Goal: Entertainment & Leisure: Consume media (video, audio)

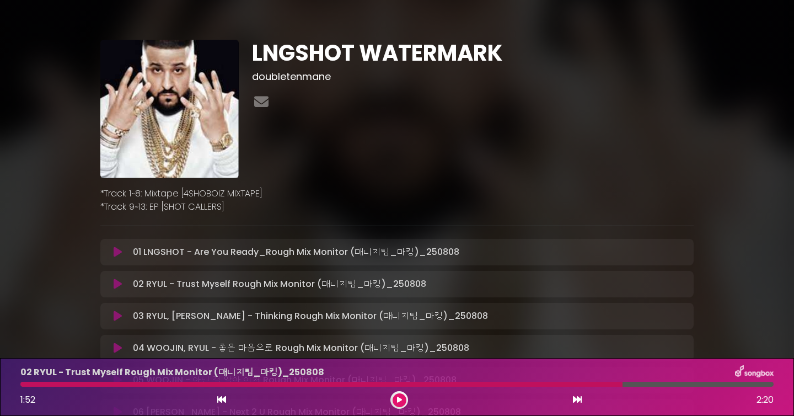
scroll to position [96, 0]
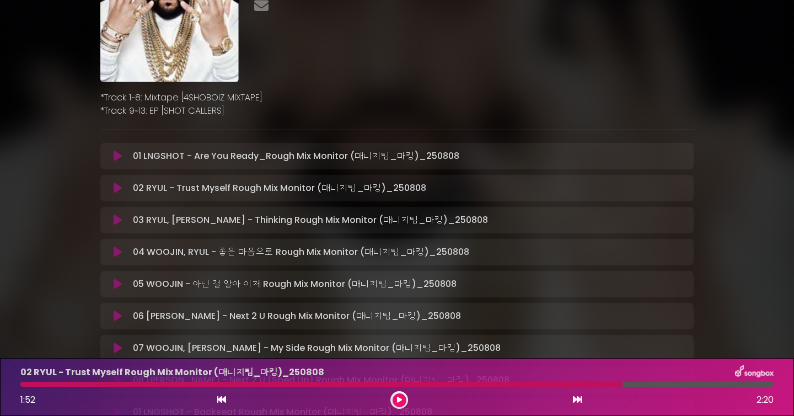
click at [404, 402] on button at bounding box center [400, 400] width 14 height 14
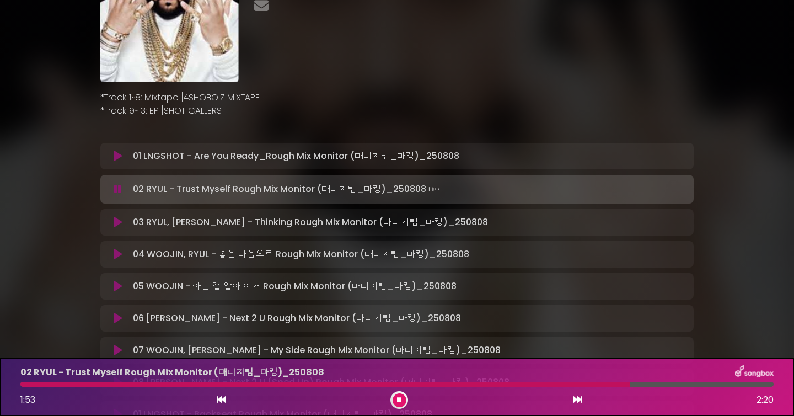
click at [577, 401] on icon at bounding box center [577, 399] width 9 height 9
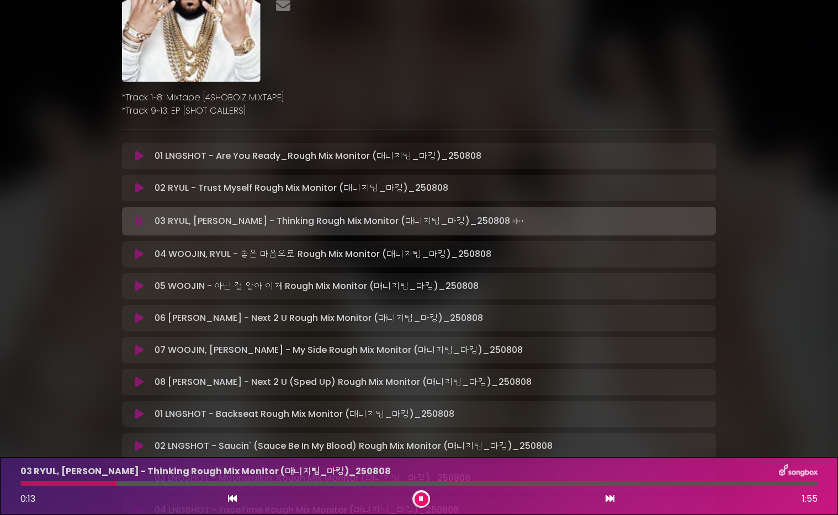
click at [116, 415] on div at bounding box center [418, 483] width 797 height 5
click at [421, 415] on icon at bounding box center [421, 499] width 4 height 7
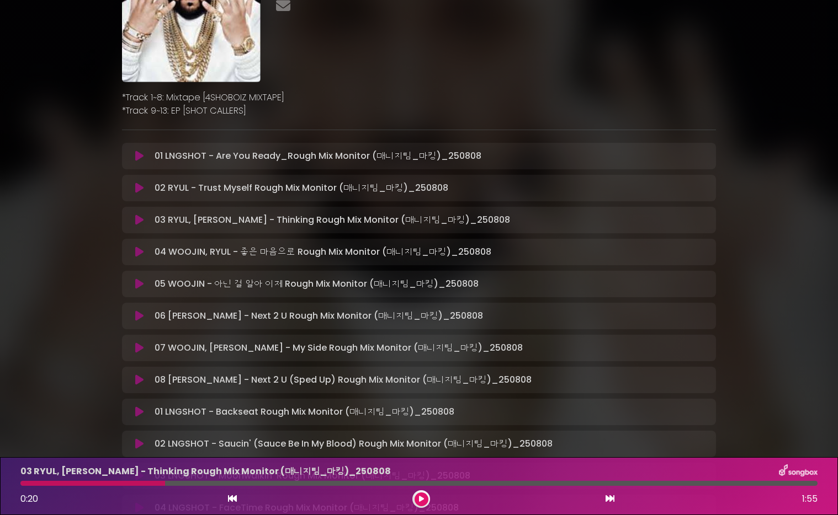
click at [424, 415] on button at bounding box center [421, 500] width 14 height 14
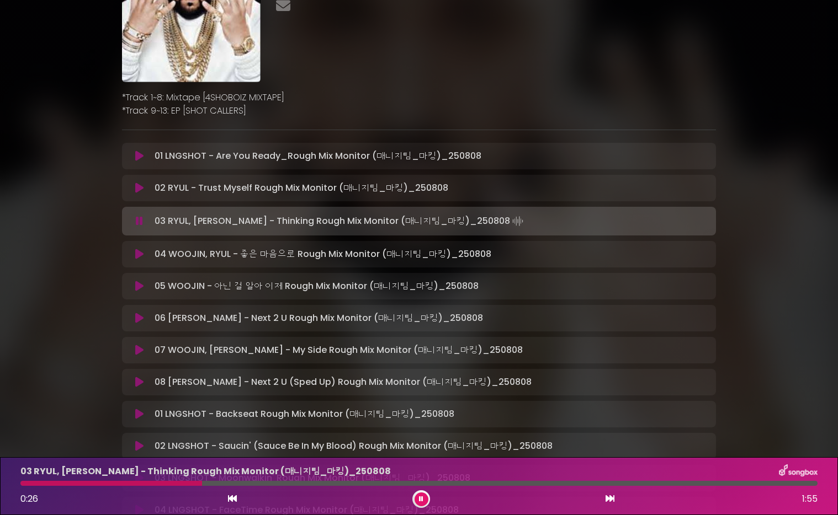
click at [424, 415] on button at bounding box center [421, 500] width 14 height 14
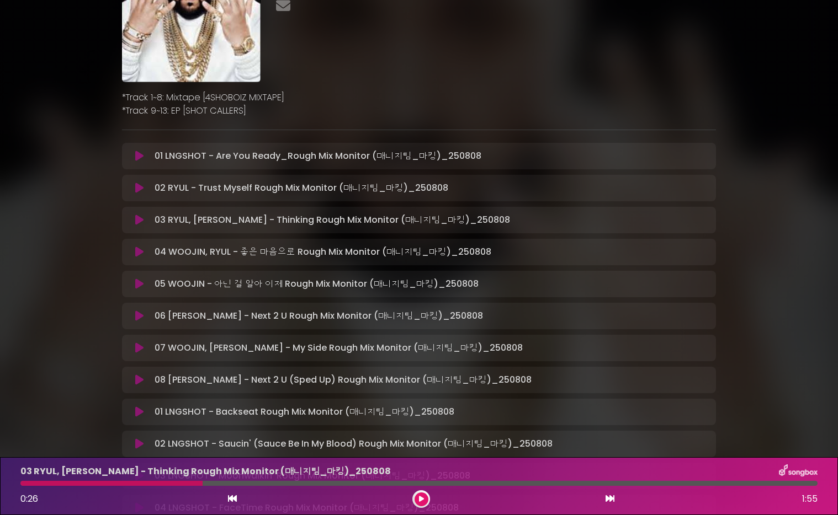
click at [424, 415] on button at bounding box center [421, 500] width 14 height 14
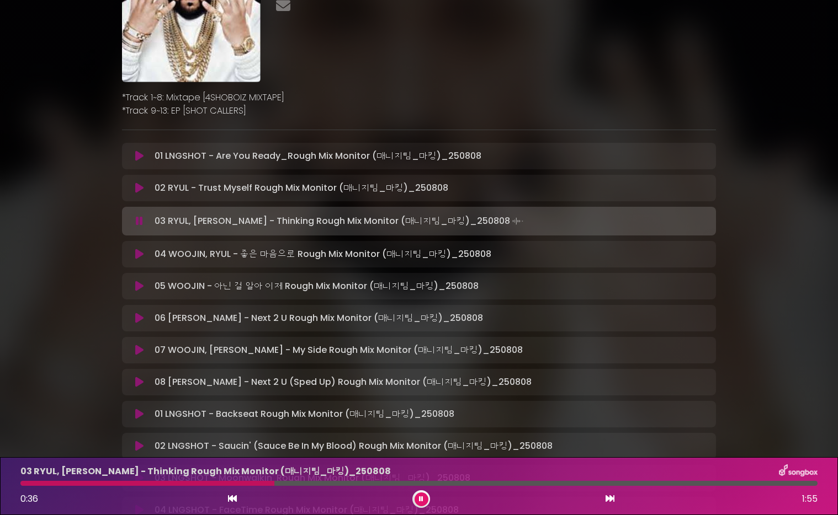
click at [229, 415] on div "03 RYUL, [PERSON_NAME] - Thinking Rough Mix Monitor (매니지팀_마킹)_[DATE] 0:…" at bounding box center [419, 487] width 810 height 44
click at [228, 415] on div at bounding box center [147, 483] width 255 height 5
click at [220, 415] on div at bounding box center [138, 483] width 237 height 5
click at [422, 415] on icon at bounding box center [421, 499] width 4 height 7
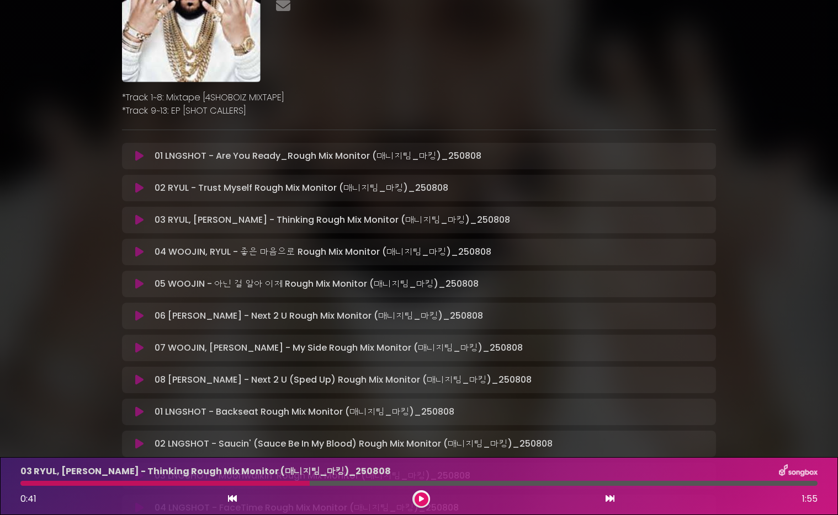
click at [291, 415] on div at bounding box center [164, 483] width 289 height 5
click at [290, 415] on div at bounding box center [164, 483] width 289 height 5
click at [279, 415] on div at bounding box center [164, 483] width 289 height 5
click at [420, 415] on icon at bounding box center [421, 499] width 5 height 7
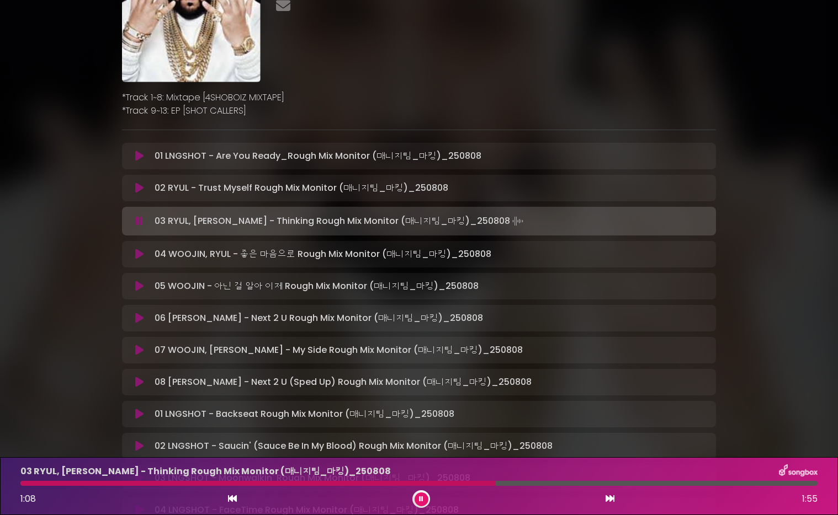
click at [389, 415] on div at bounding box center [257, 483] width 475 height 5
click at [424, 415] on button at bounding box center [421, 500] width 14 height 14
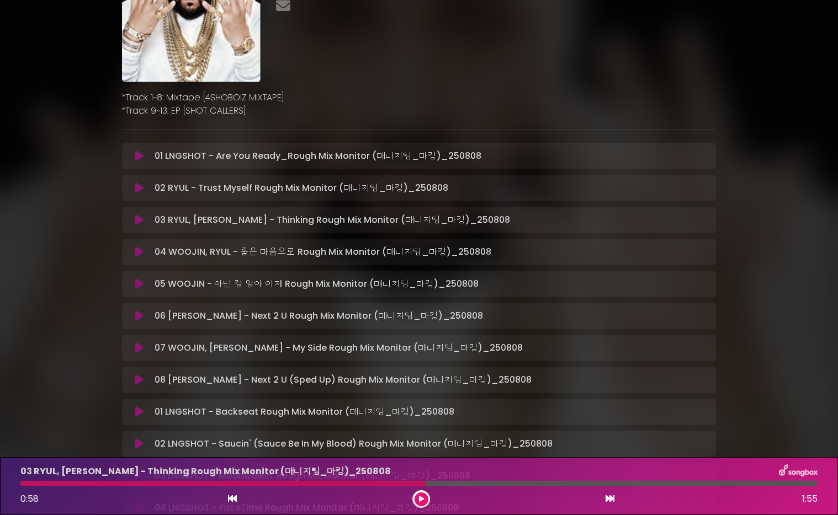
click at [423, 415] on button at bounding box center [421, 500] width 14 height 14
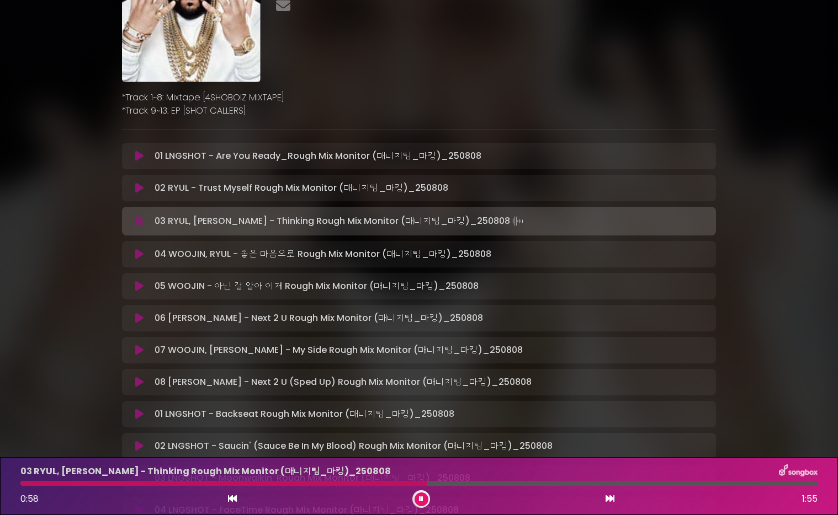
click at [423, 415] on button at bounding box center [421, 500] width 14 height 14
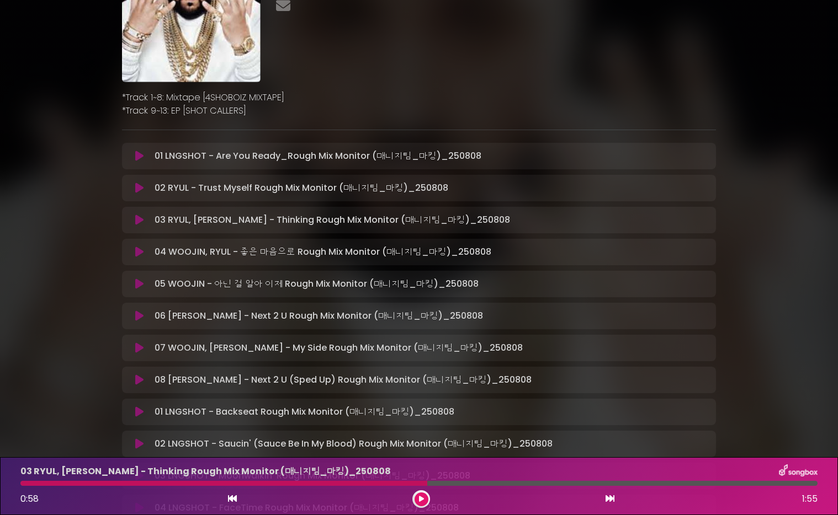
click at [423, 415] on button at bounding box center [421, 500] width 14 height 14
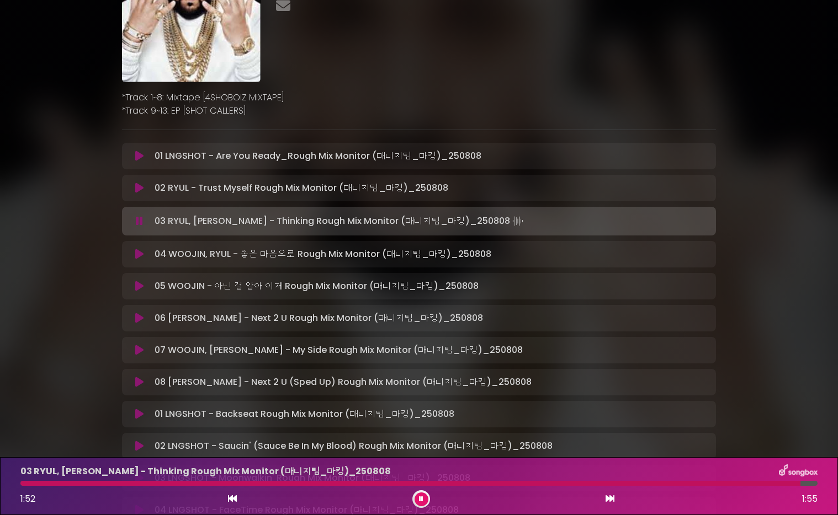
click at [424, 415] on button at bounding box center [421, 500] width 14 height 14
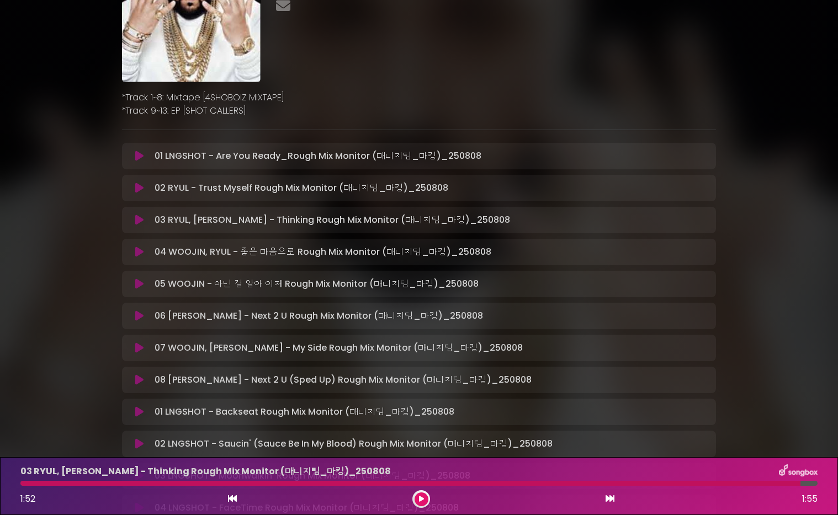
click at [423, 415] on button at bounding box center [421, 500] width 14 height 14
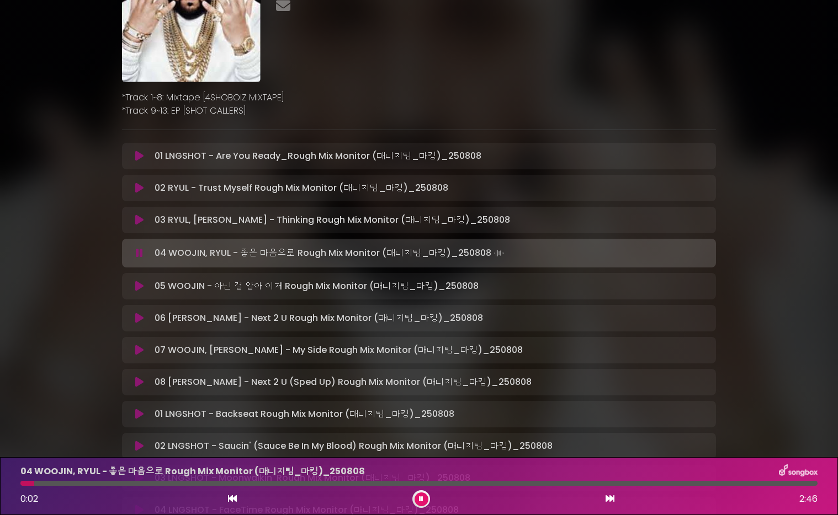
click at [420, 415] on icon at bounding box center [421, 499] width 4 height 7
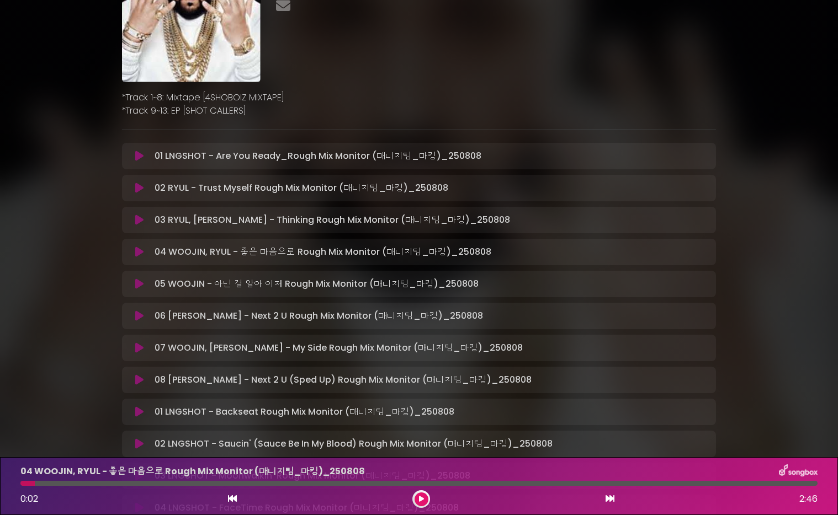
click at [422, 415] on div "04 WOOJIN, RYUL - 좋은 마음으로 Rough Mix Monitor (매니지팀_마킹)_[DATE] 0…" at bounding box center [419, 486] width 838 height 58
click at [434, 415] on div "0:02 2:46" at bounding box center [419, 499] width 810 height 18
click at [424, 415] on button at bounding box center [421, 500] width 14 height 14
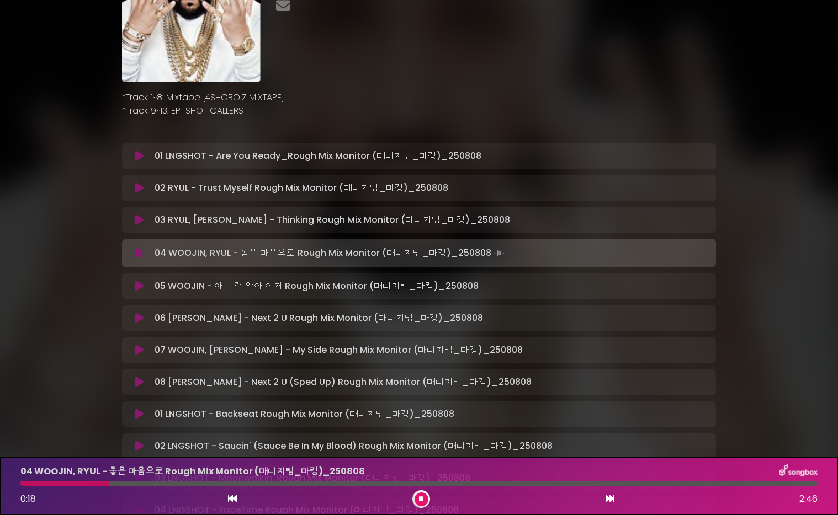
click at [419, 415] on icon at bounding box center [421, 499] width 4 height 7
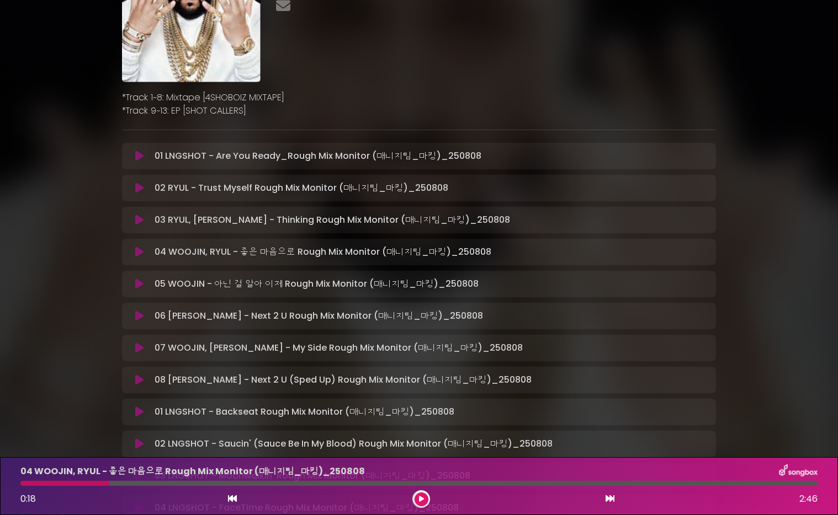
click at [419, 415] on icon at bounding box center [421, 499] width 5 height 7
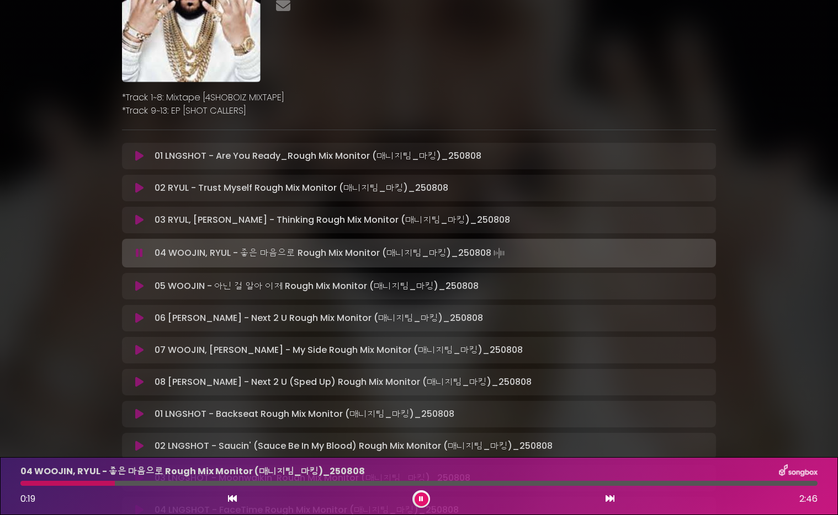
click at [419, 415] on icon at bounding box center [421, 499] width 4 height 7
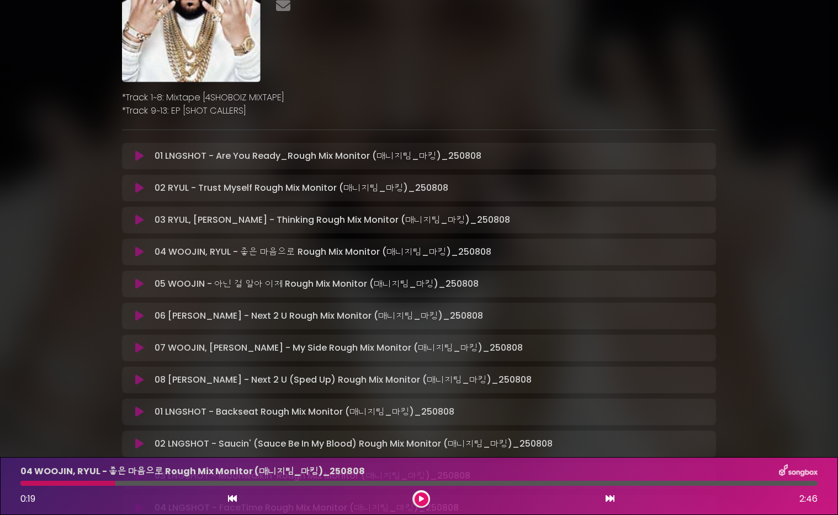
click at [93, 415] on div at bounding box center [67, 483] width 95 height 5
click at [420, 415] on icon at bounding box center [421, 499] width 5 height 7
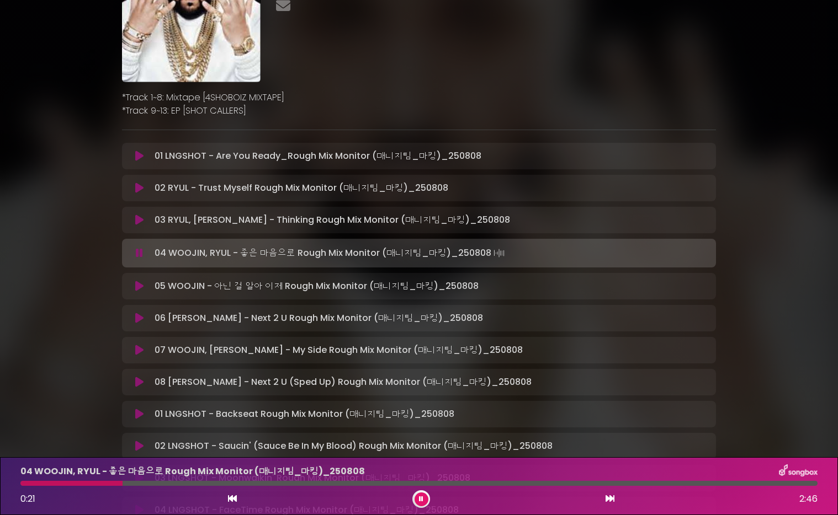
click at [420, 415] on icon at bounding box center [421, 499] width 4 height 7
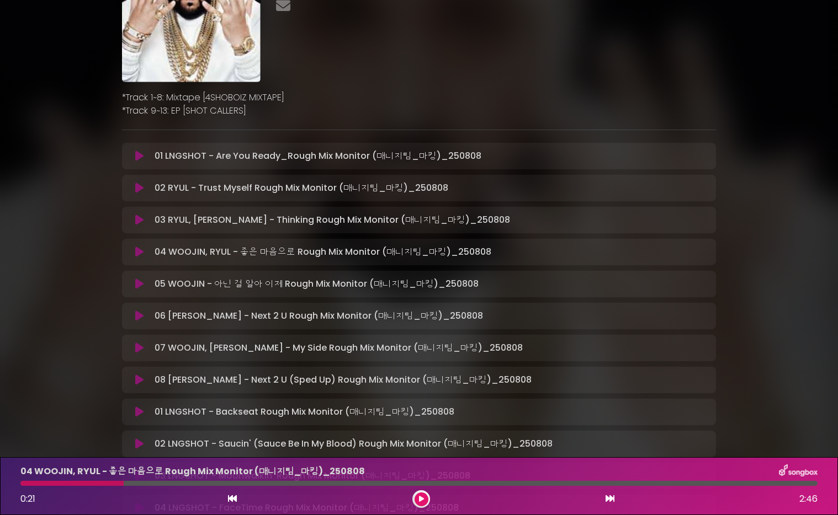
click at [423, 415] on icon at bounding box center [421, 499] width 5 height 7
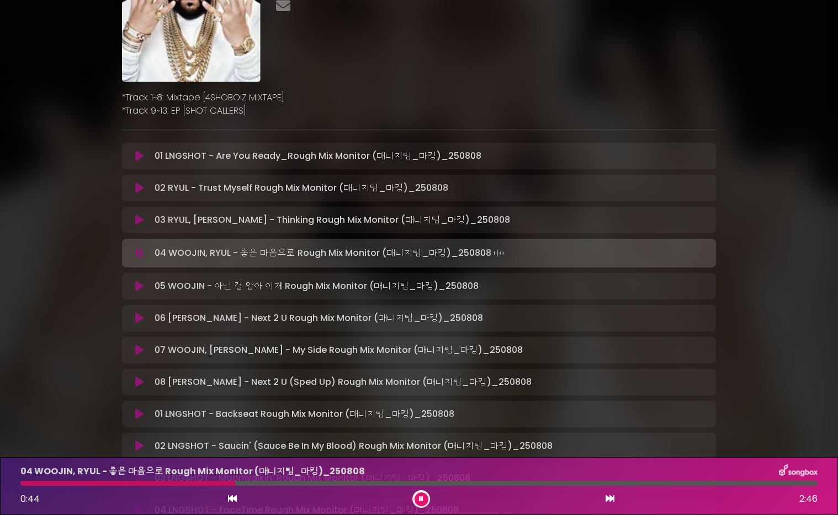
click at [419, 415] on icon at bounding box center [421, 499] width 4 height 7
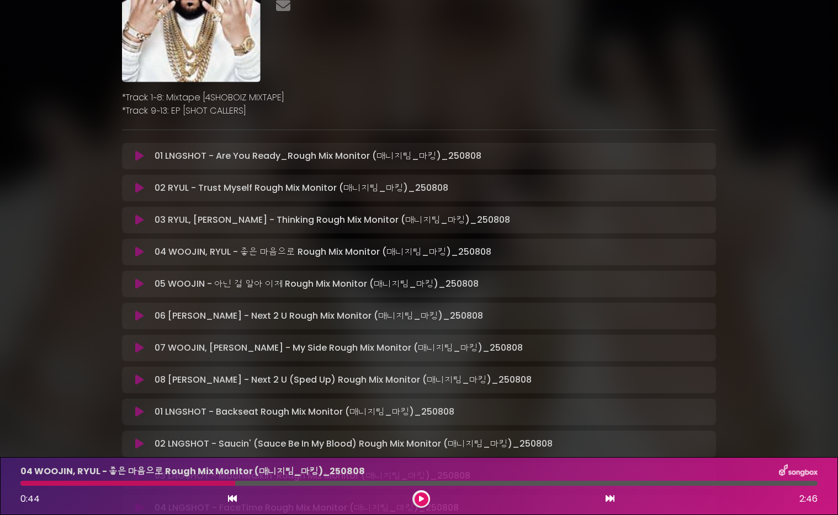
click at [418, 415] on button at bounding box center [421, 500] width 14 height 14
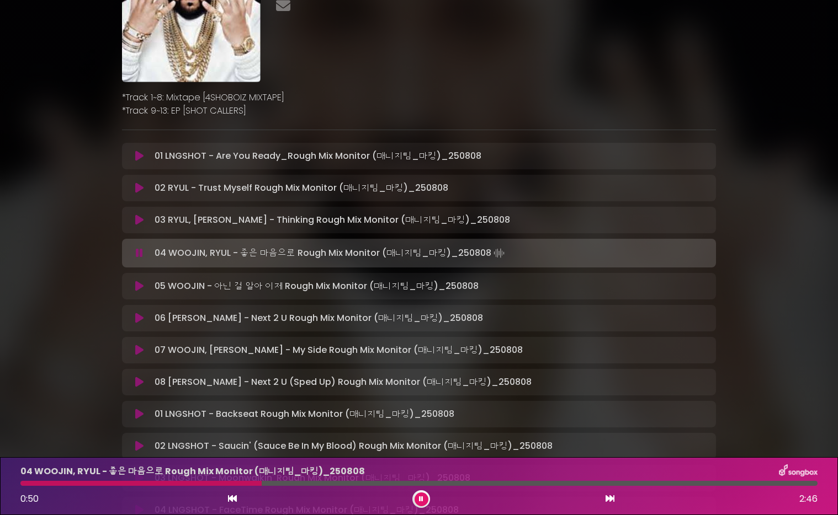
click at [432, 415] on div "04 WOOJIN, RYUL - 좋은 마음으로 Rough Mix Monitor (매니지팀_마킹)_[DATE] 0…" at bounding box center [419, 486] width 838 height 58
click at [425, 415] on button at bounding box center [421, 500] width 14 height 14
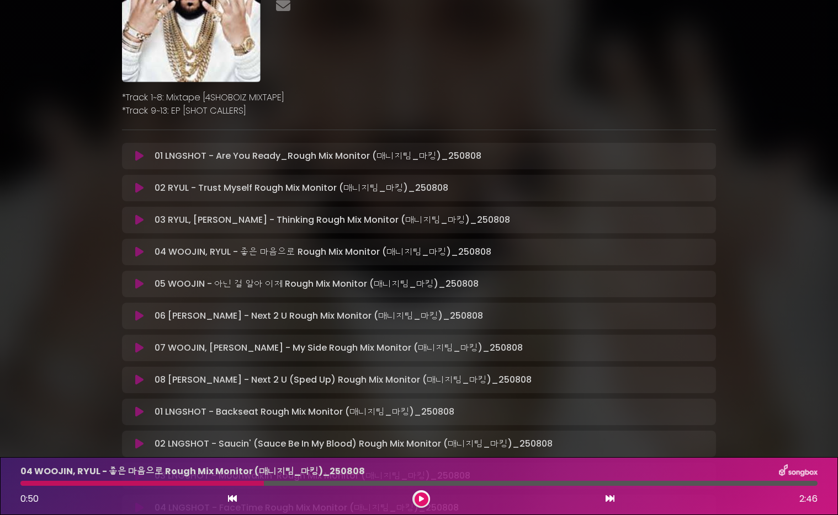
click at [426, 415] on button at bounding box center [421, 500] width 14 height 14
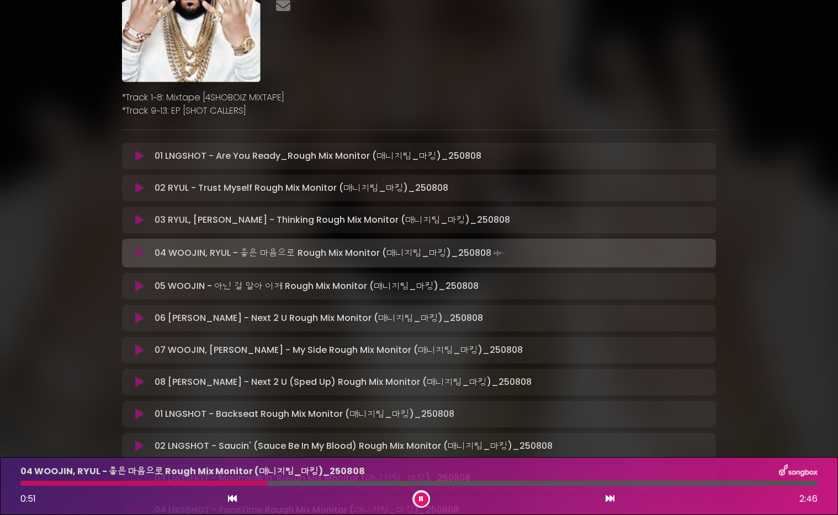
click at [425, 415] on button at bounding box center [421, 500] width 14 height 14
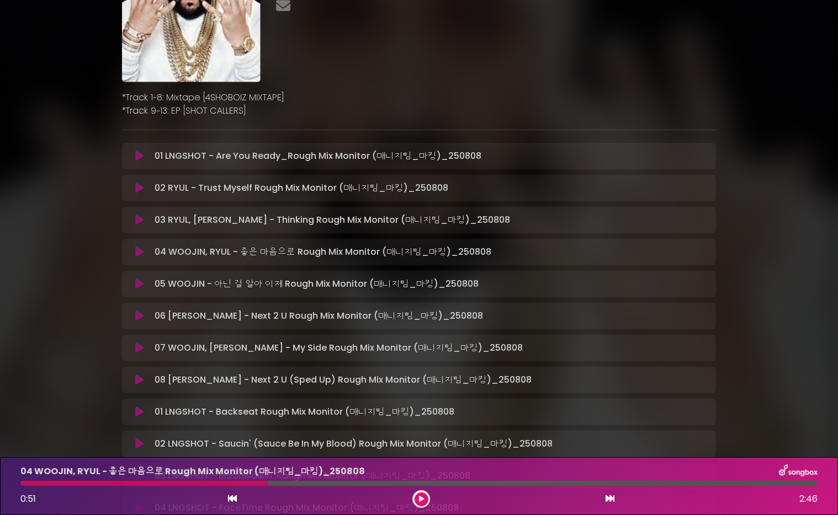
click at [424, 415] on button at bounding box center [421, 500] width 14 height 14
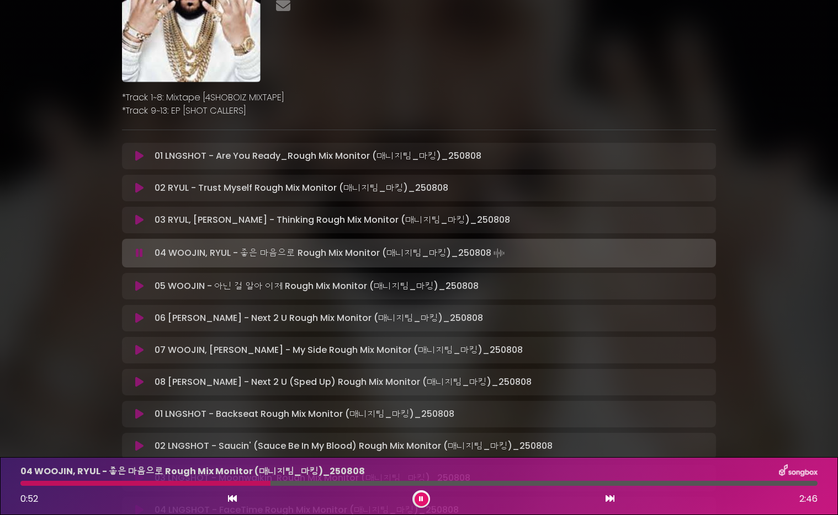
click at [248, 415] on div at bounding box center [418, 483] width 797 height 5
click at [235, 415] on div at bounding box center [138, 483] width 237 height 5
click at [309, 415] on div at bounding box center [183, 483] width 327 height 5
click at [309, 415] on div at bounding box center [418, 483] width 797 height 5
click at [328, 415] on div at bounding box center [418, 483] width 797 height 5
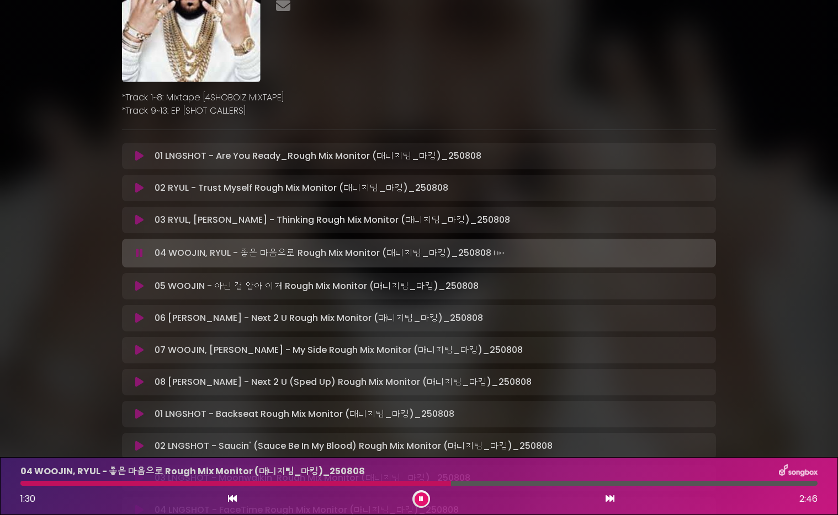
click at [418, 415] on button at bounding box center [421, 500] width 14 height 14
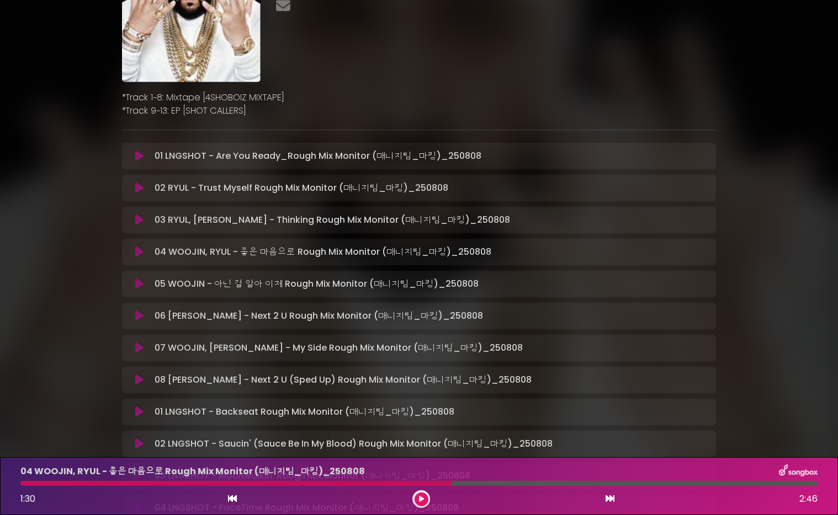
click at [418, 415] on button at bounding box center [421, 500] width 14 height 14
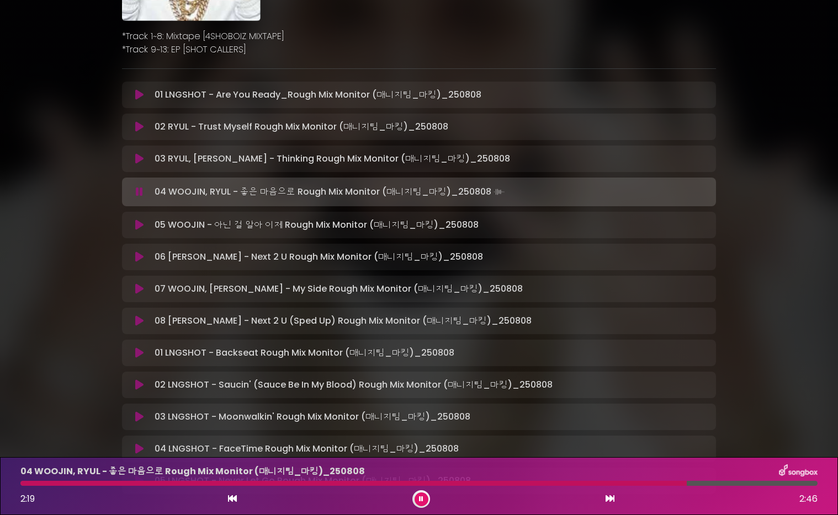
scroll to position [225, 0]
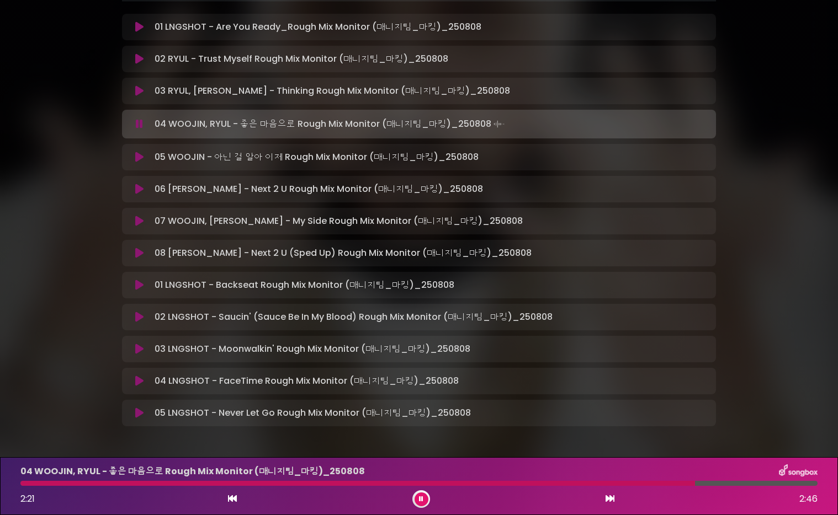
click at [423, 415] on button at bounding box center [421, 500] width 14 height 14
click at [418, 415] on button at bounding box center [421, 500] width 14 height 14
